Goal: Communication & Community: Participate in discussion

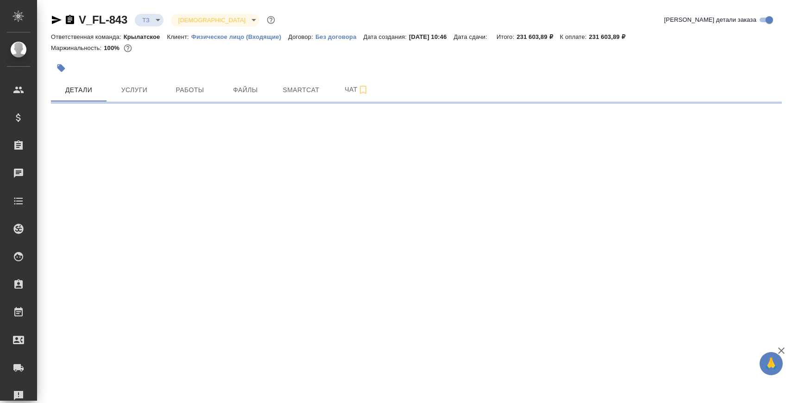
select select "RU"
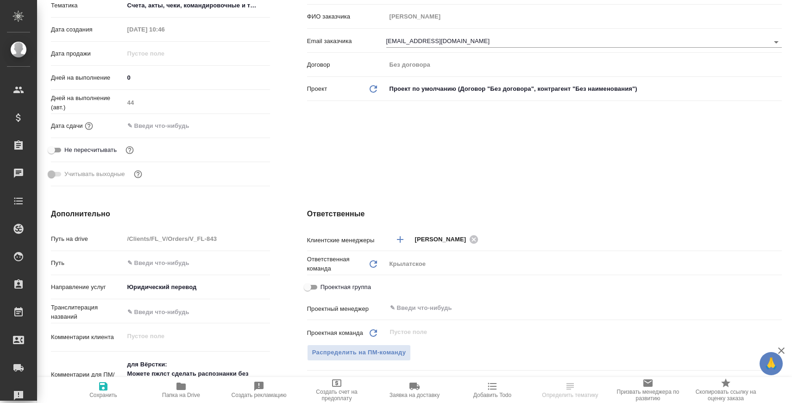
type textarea "x"
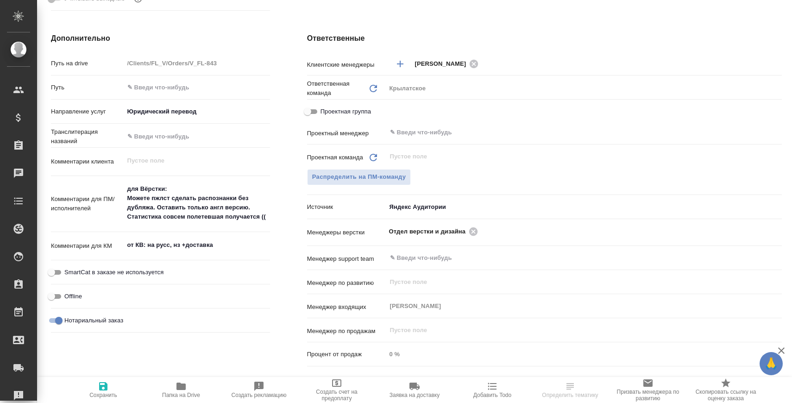
scroll to position [380, 0]
type textarea "x"
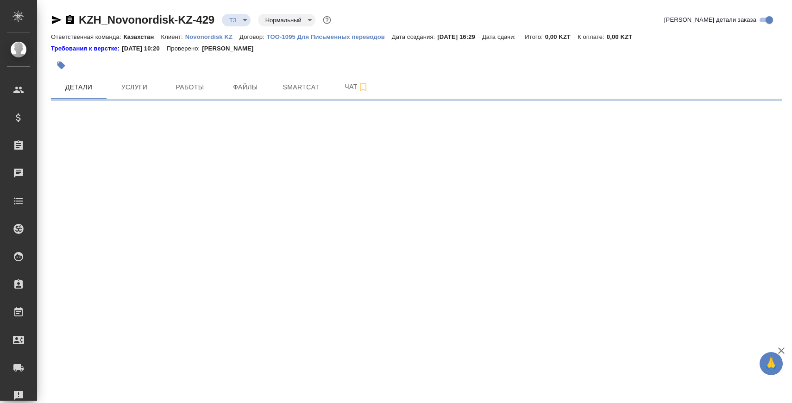
select select "RU"
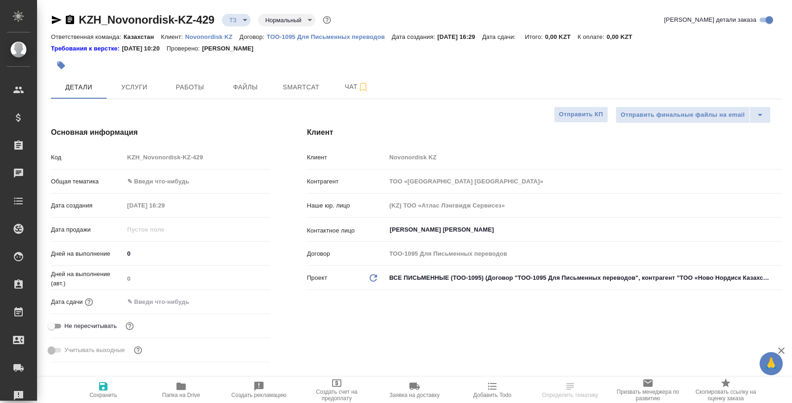
type textarea "x"
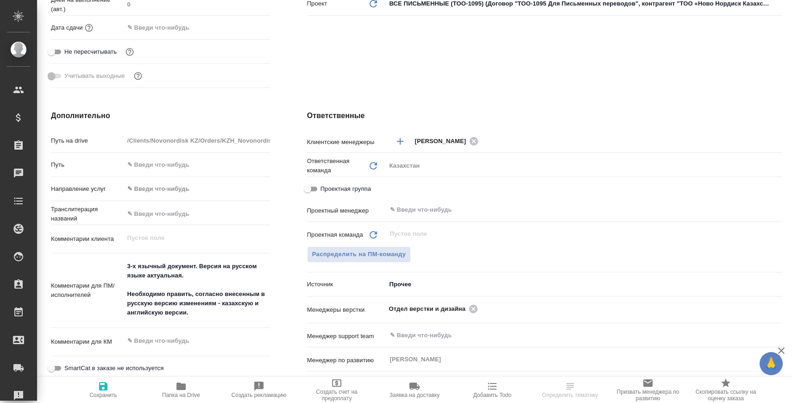
scroll to position [277, 0]
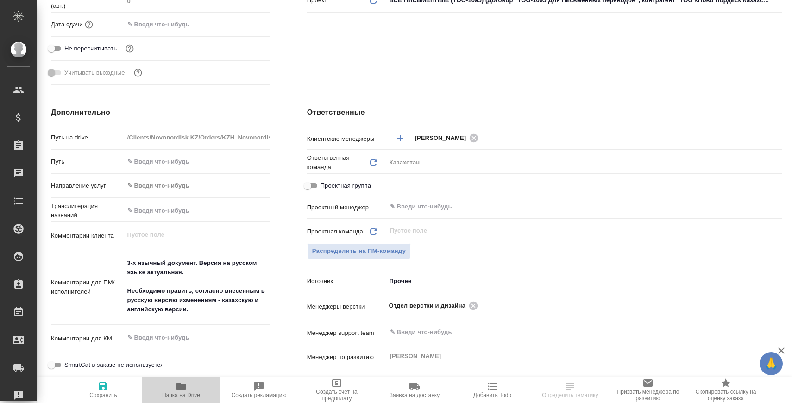
click at [166, 389] on span "Папка на Drive" at bounding box center [181, 390] width 67 height 18
type textarea "x"
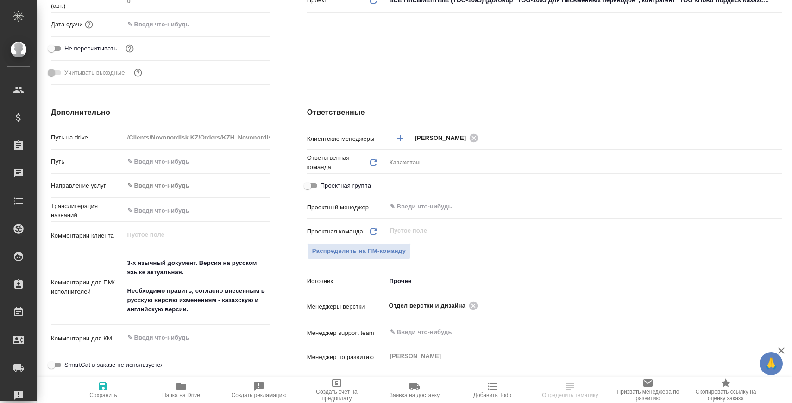
type textarea "x"
select select "RU"
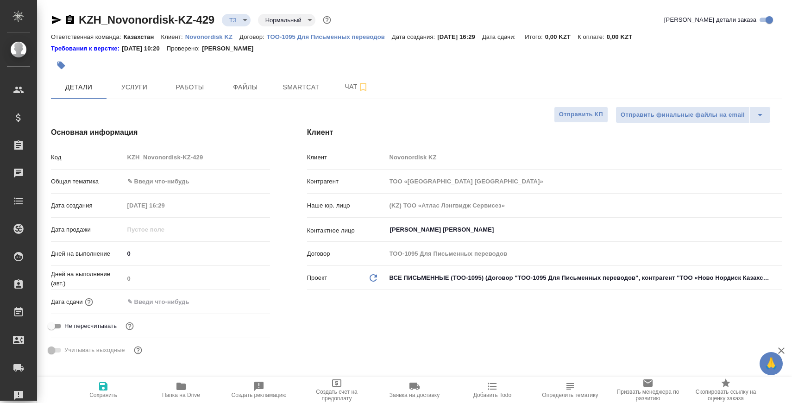
type textarea "x"
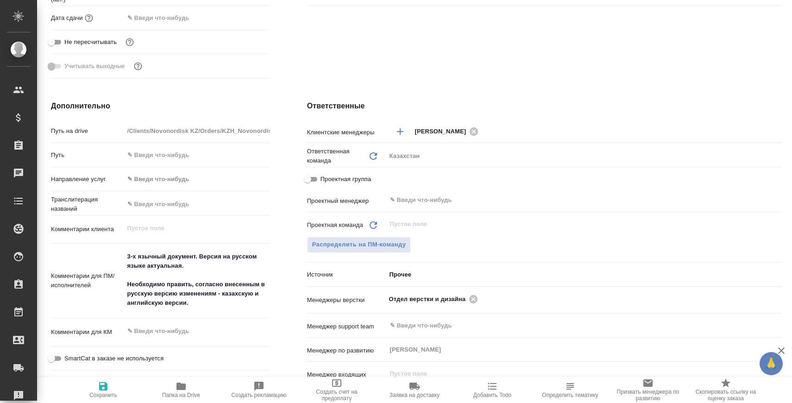
scroll to position [288, 0]
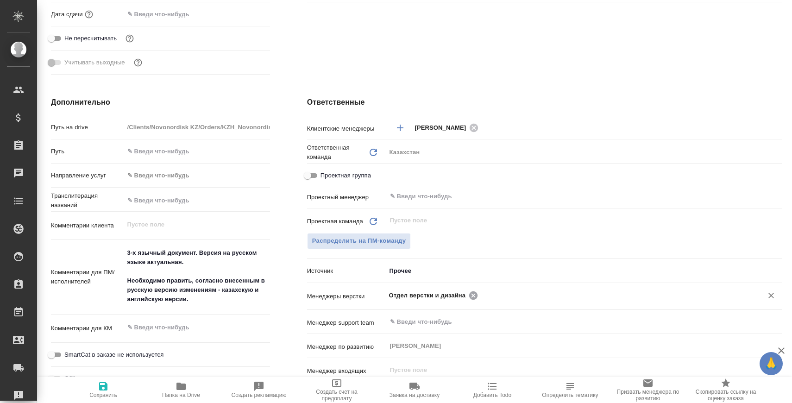
click at [473, 291] on icon at bounding box center [473, 295] width 8 height 8
type textarea "x"
click at [473, 291] on input "text" at bounding box center [568, 294] width 359 height 11
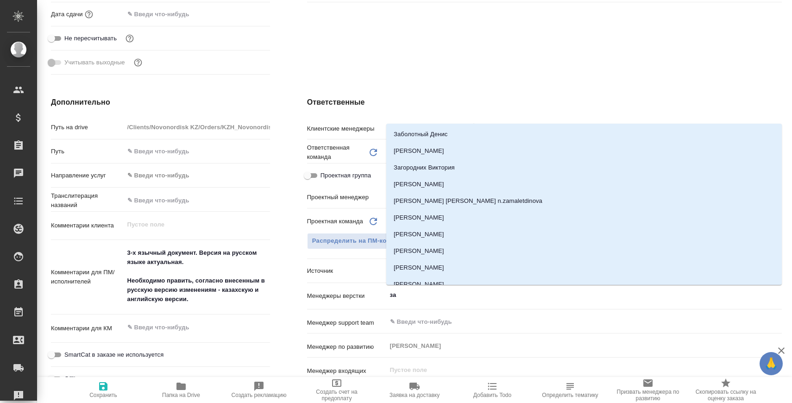
type input "заб"
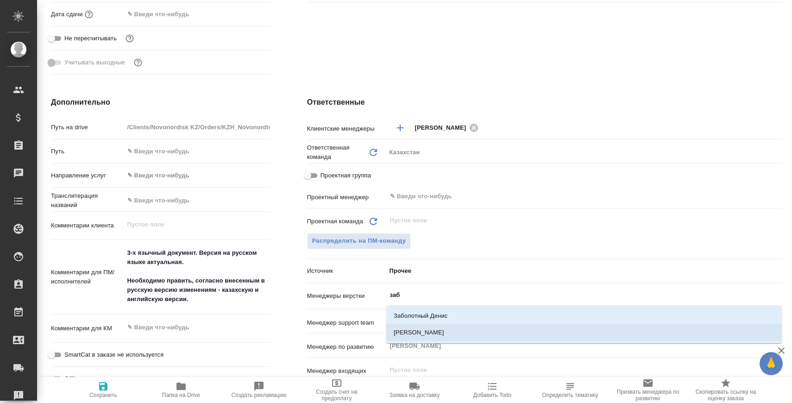
click at [442, 332] on li "[PERSON_NAME]" at bounding box center [583, 332] width 395 height 17
type textarea "x"
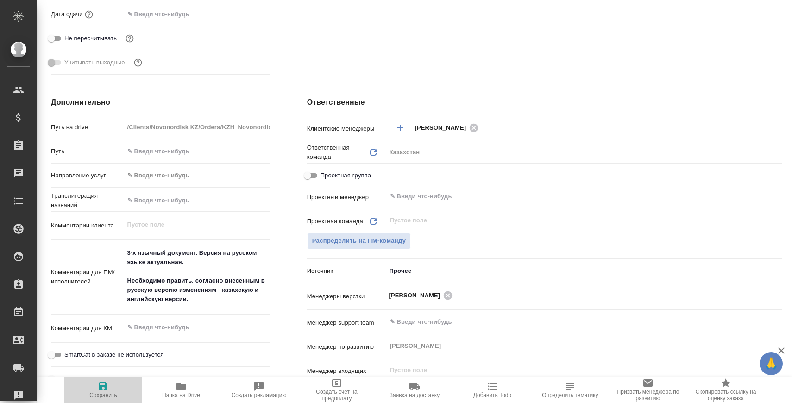
click at [118, 389] on span "Сохранить" at bounding box center [103, 390] width 67 height 18
type textarea "x"
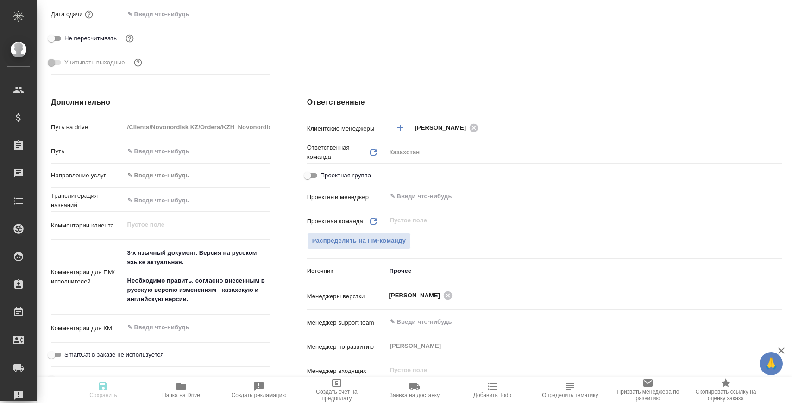
type textarea "x"
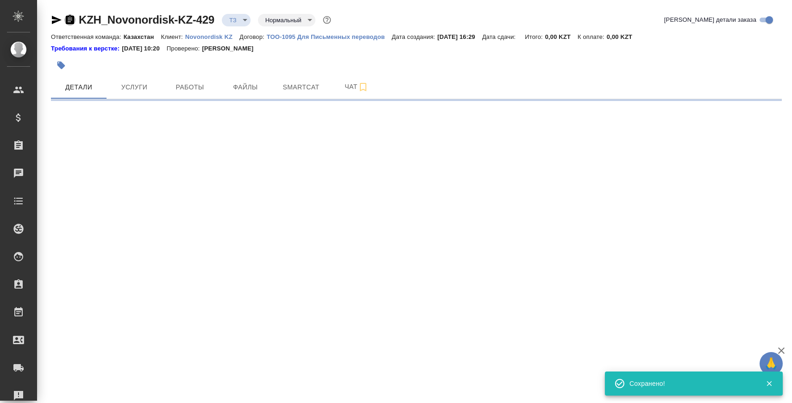
click at [72, 24] on icon "button" at bounding box center [70, 19] width 8 height 9
select select "RU"
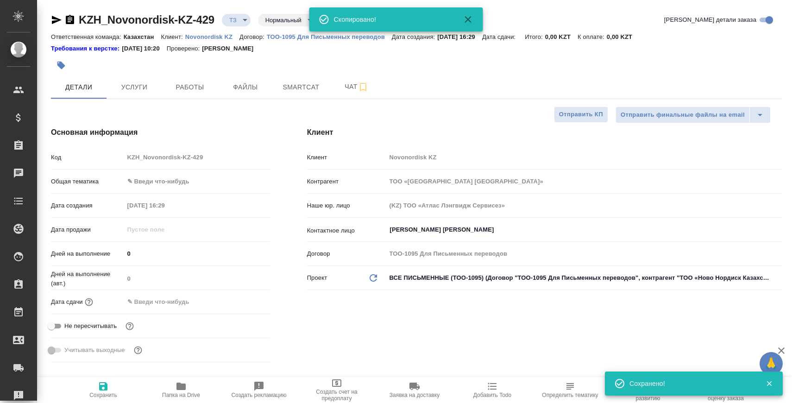
type textarea "x"
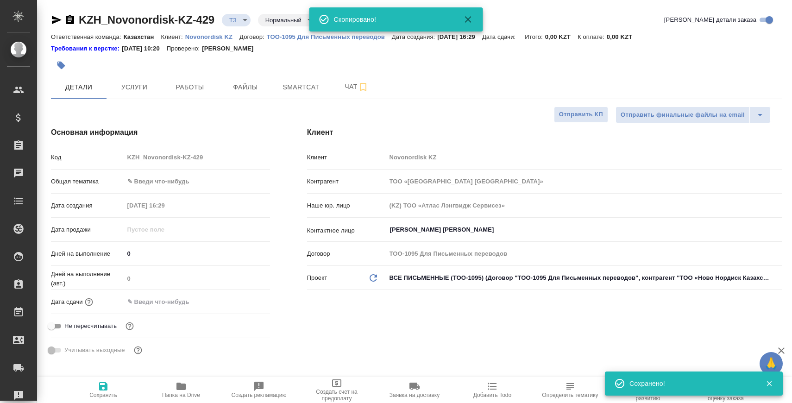
type textarea "x"
click at [345, 81] on span "Чат" at bounding box center [356, 87] width 44 height 12
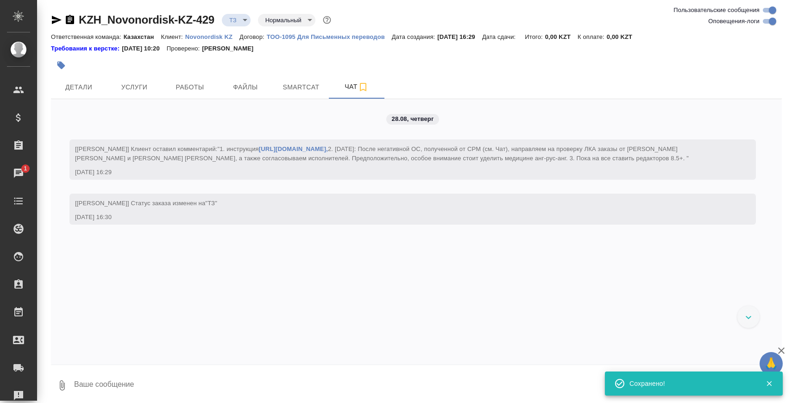
click at [344, 370] on textarea at bounding box center [427, 384] width 708 height 31
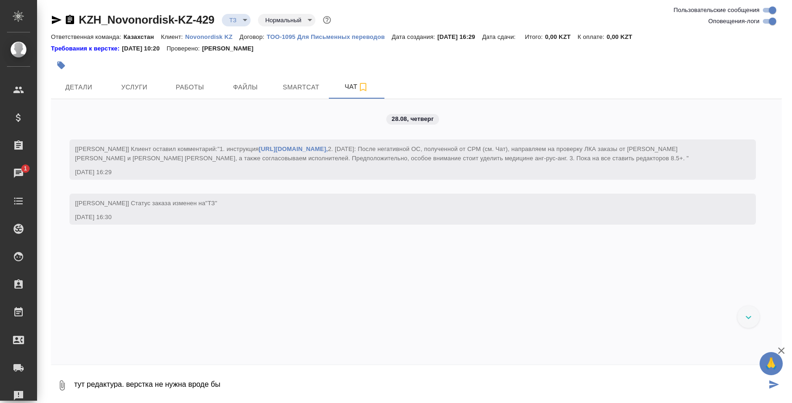
type textarea "тут редактура. верстка не нужна вроде бы"
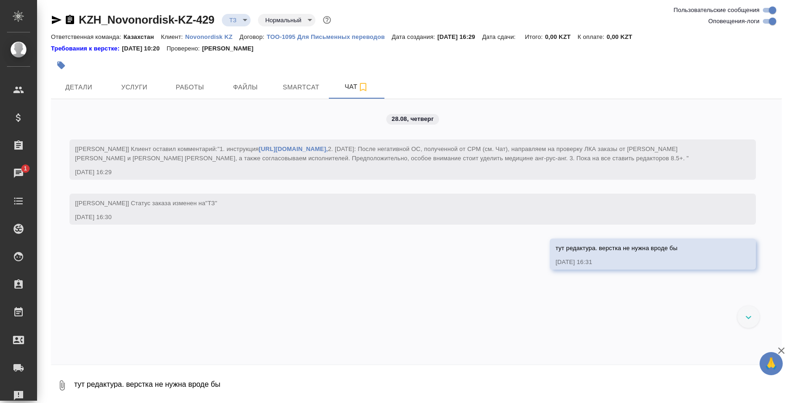
click at [244, 21] on body "🙏 .cls-1 fill:#fff; AWATERA Zaborova Aleksandra Клиенты Спецификации Заказы 1 Ч…" at bounding box center [396, 238] width 792 height 477
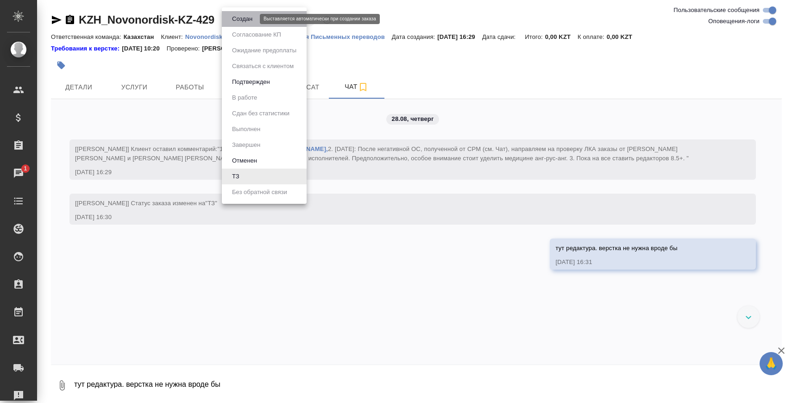
click at [247, 21] on button "Создан" at bounding box center [242, 19] width 26 height 10
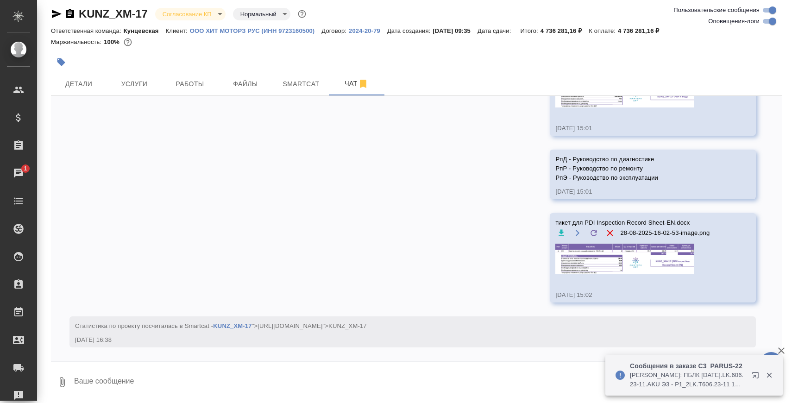
scroll to position [6111, 0]
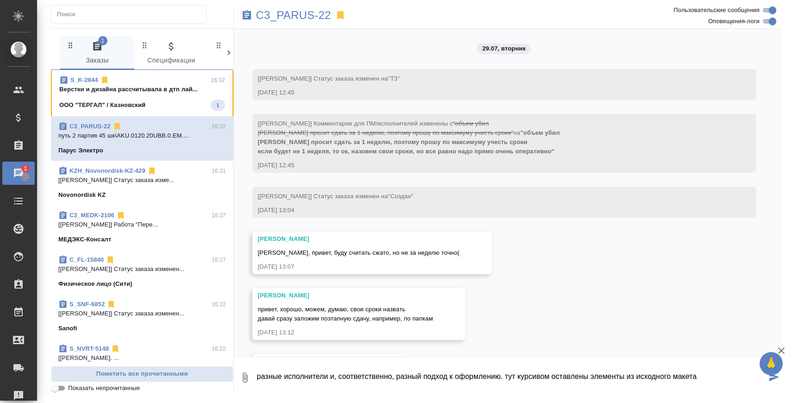
scroll to position [39991, 0]
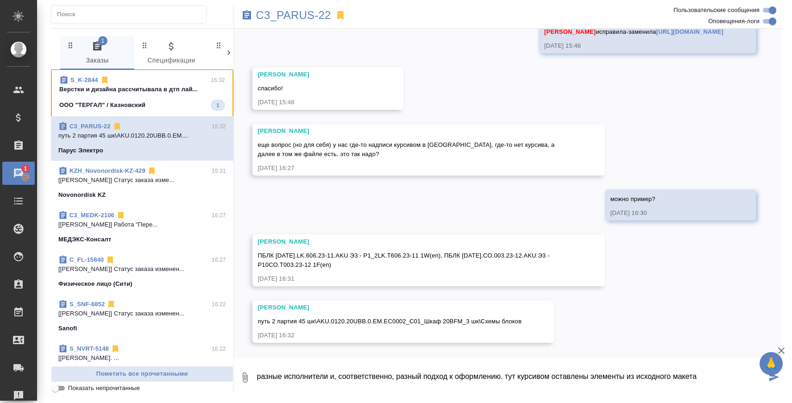
click at [512, 374] on textarea "разные исполнители и, соответственно, разный подход к оформлению. тут курсивом …" at bounding box center [511, 377] width 511 height 31
click at [753, 374] on textarea "разные исполнители и, соответственно, разный подход к оформлению. скорее всего …" at bounding box center [511, 377] width 511 height 31
click at [663, 375] on textarea "разные исполнители и, соответственно, разный подход к оформлению. скорее всего …" at bounding box center [511, 377] width 511 height 31
click at [671, 376] on textarea "разные исполнители и, соответственно, разный подход к оформлению. скорее всего …" at bounding box center [511, 377] width 511 height 31
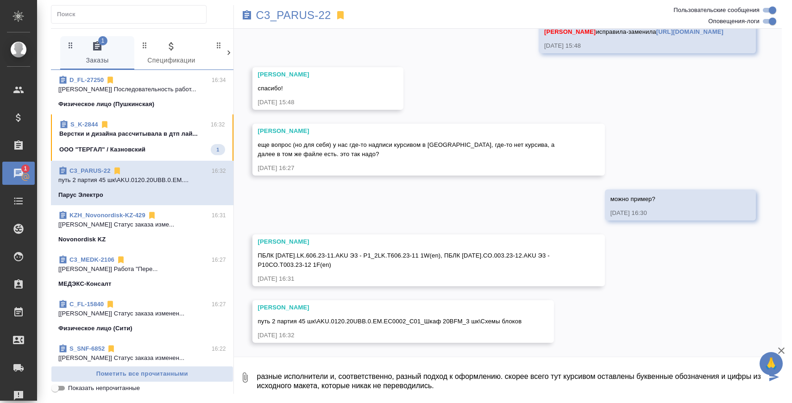
click at [477, 379] on textarea "разные исполнители и, соответственно, разный подход к оформлению. скорее всего …" at bounding box center [511, 377] width 511 height 31
click at [455, 388] on textarea "разные исполнители и, соответственно, разный подход к оформлению. скорее всего …" at bounding box center [511, 377] width 511 height 31
type textarea "разные исполнители и, соответственно, разный подход к оформлению. скорее всего …"
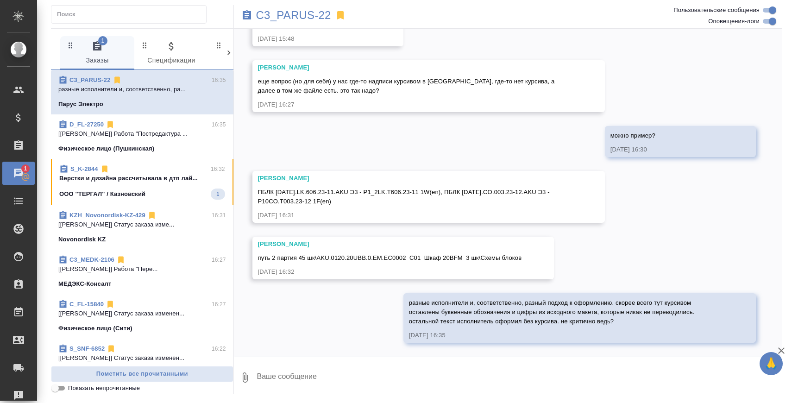
scroll to position [40054, 0]
click at [168, 182] on p "Верстки и дизайна рассчитывала в дтп лай..." at bounding box center [142, 178] width 166 height 9
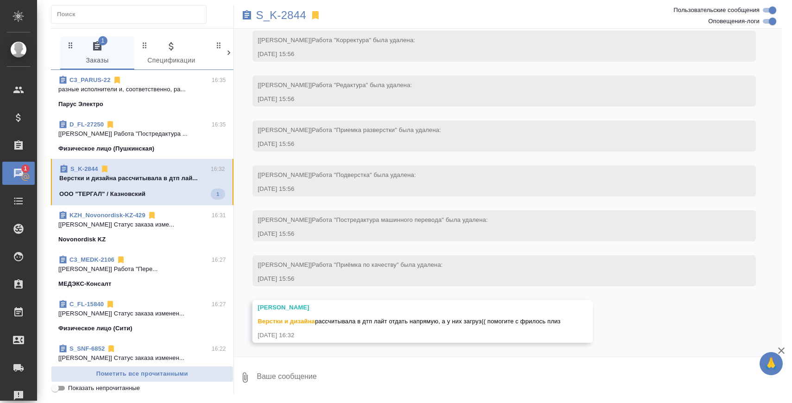
scroll to position [1221, 0]
click at [304, 372] on textarea at bounding box center [519, 377] width 526 height 31
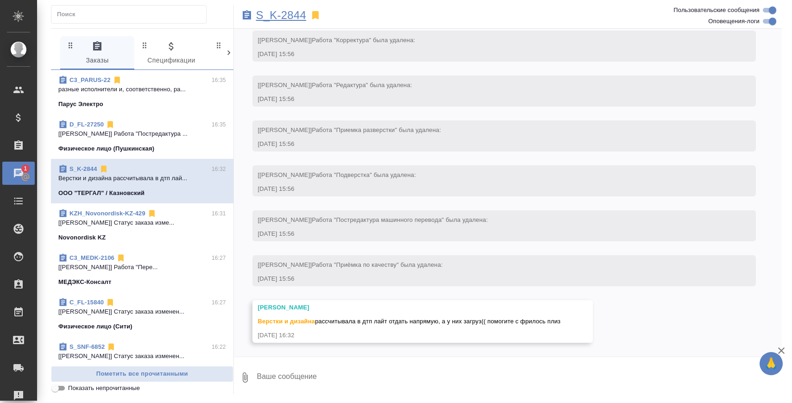
click at [287, 12] on p "S_K-2844" at bounding box center [281, 15] width 50 height 9
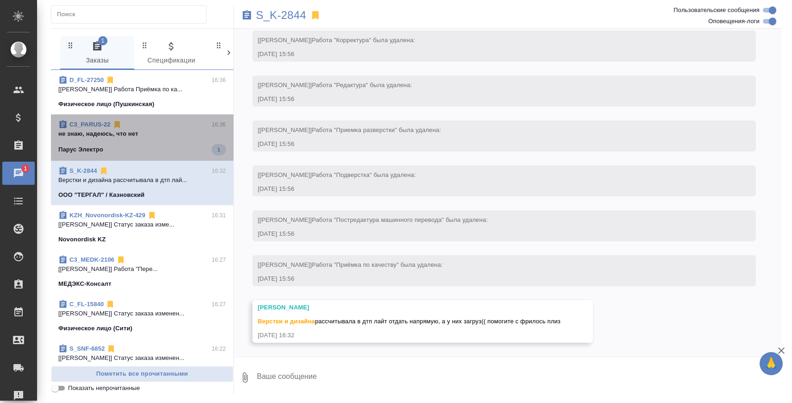
click at [160, 126] on div "C3_PARUS-22 16:36" at bounding box center [142, 124] width 168 height 9
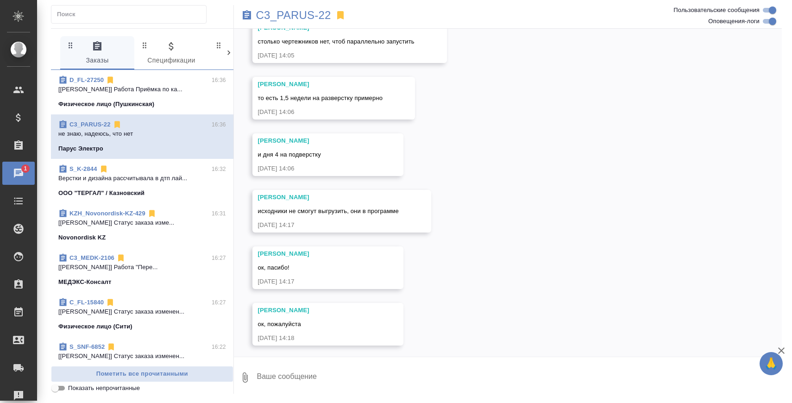
scroll to position [40111, 0]
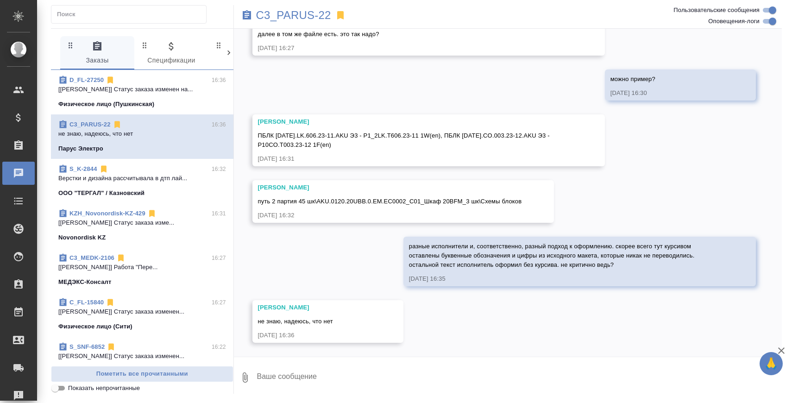
click at [139, 184] on span "S_K-2844 16:32 [PERSON_NAME] и дизайна рассчитывала в дтп лай... ООО "ТЕРГАЛ" /…" at bounding box center [142, 180] width 168 height 33
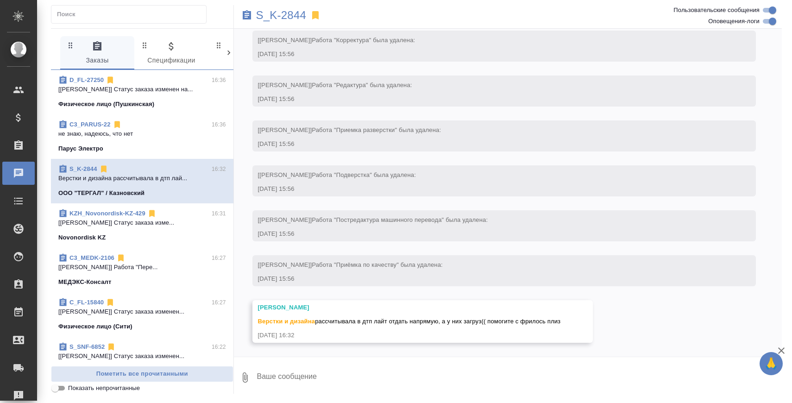
scroll to position [1221, 0]
click at [291, 14] on p "S_K-2844" at bounding box center [281, 15] width 50 height 9
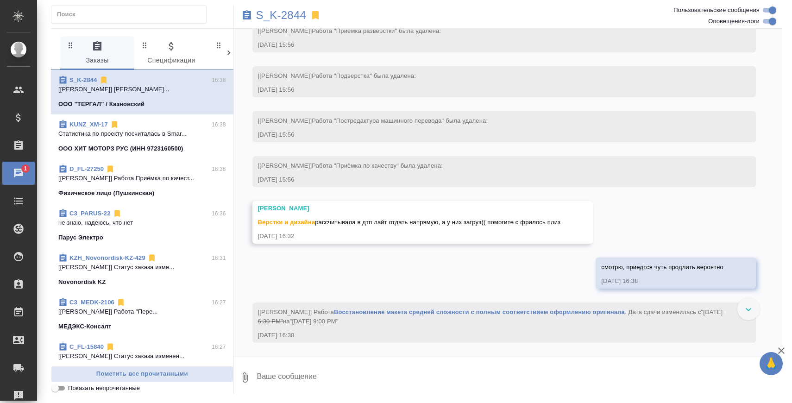
scroll to position [1320, 0]
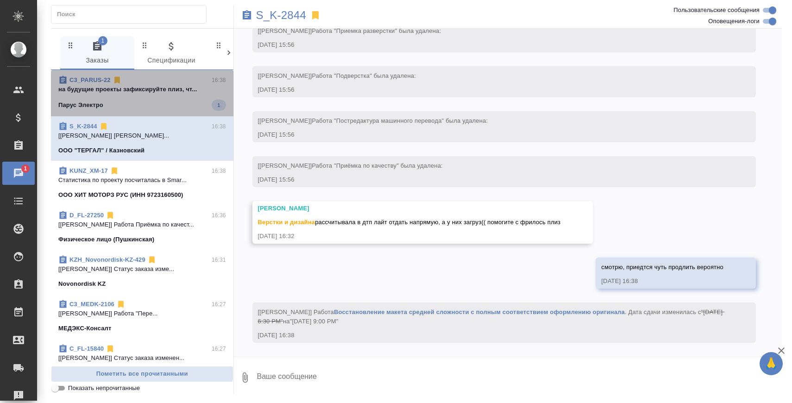
click at [168, 100] on div "Парус Электро 1" at bounding box center [142, 105] width 168 height 11
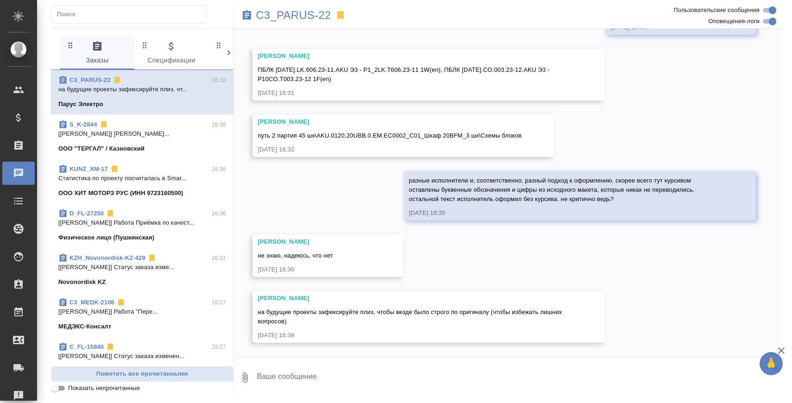
scroll to position [40177, 0]
